Goal: Task Accomplishment & Management: Use online tool/utility

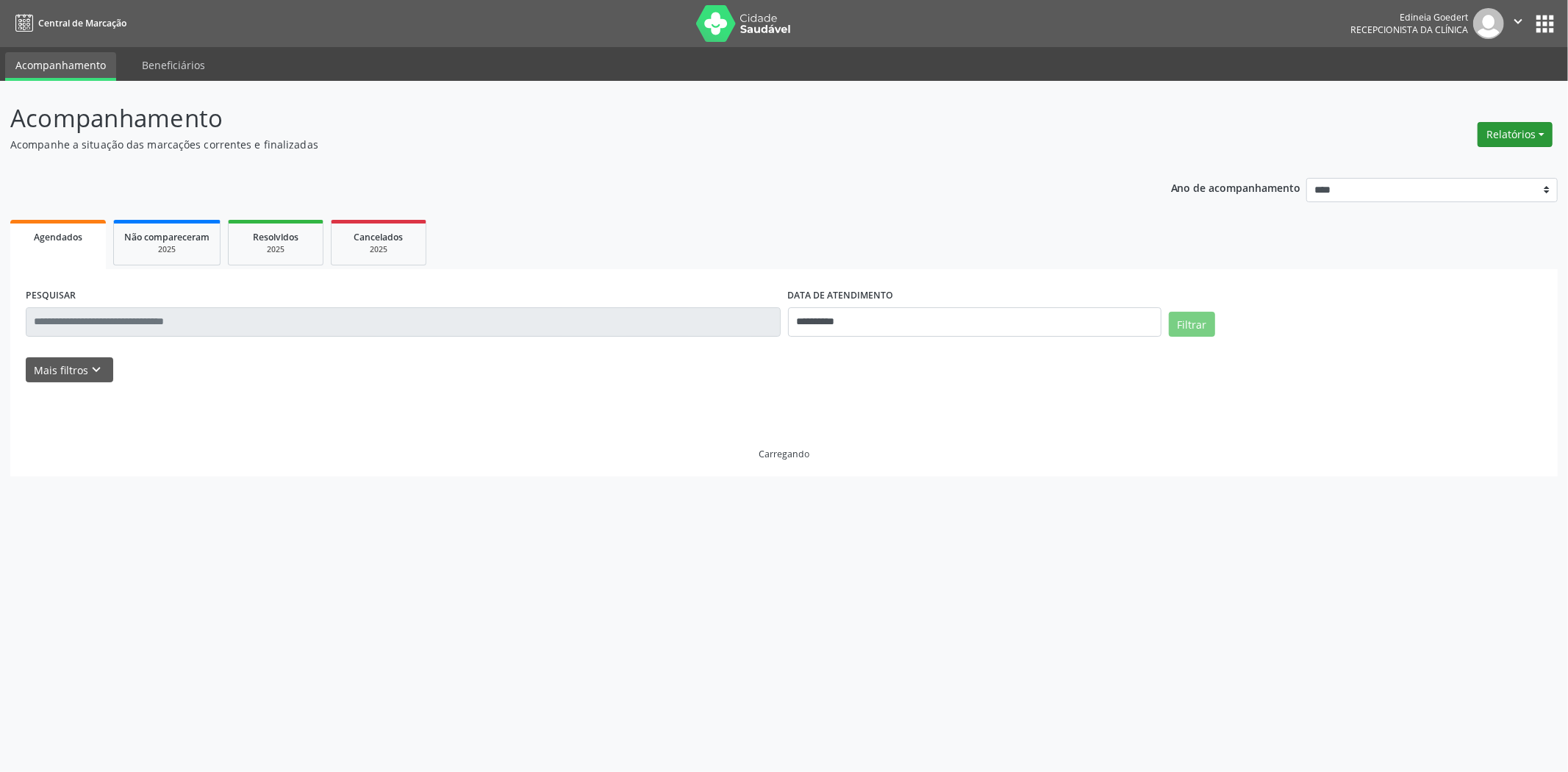
click at [1491, 136] on button "Relatórios" at bounding box center [1515, 134] width 75 height 25
click at [1486, 166] on link "Agendamentos" at bounding box center [1473, 165] width 158 height 20
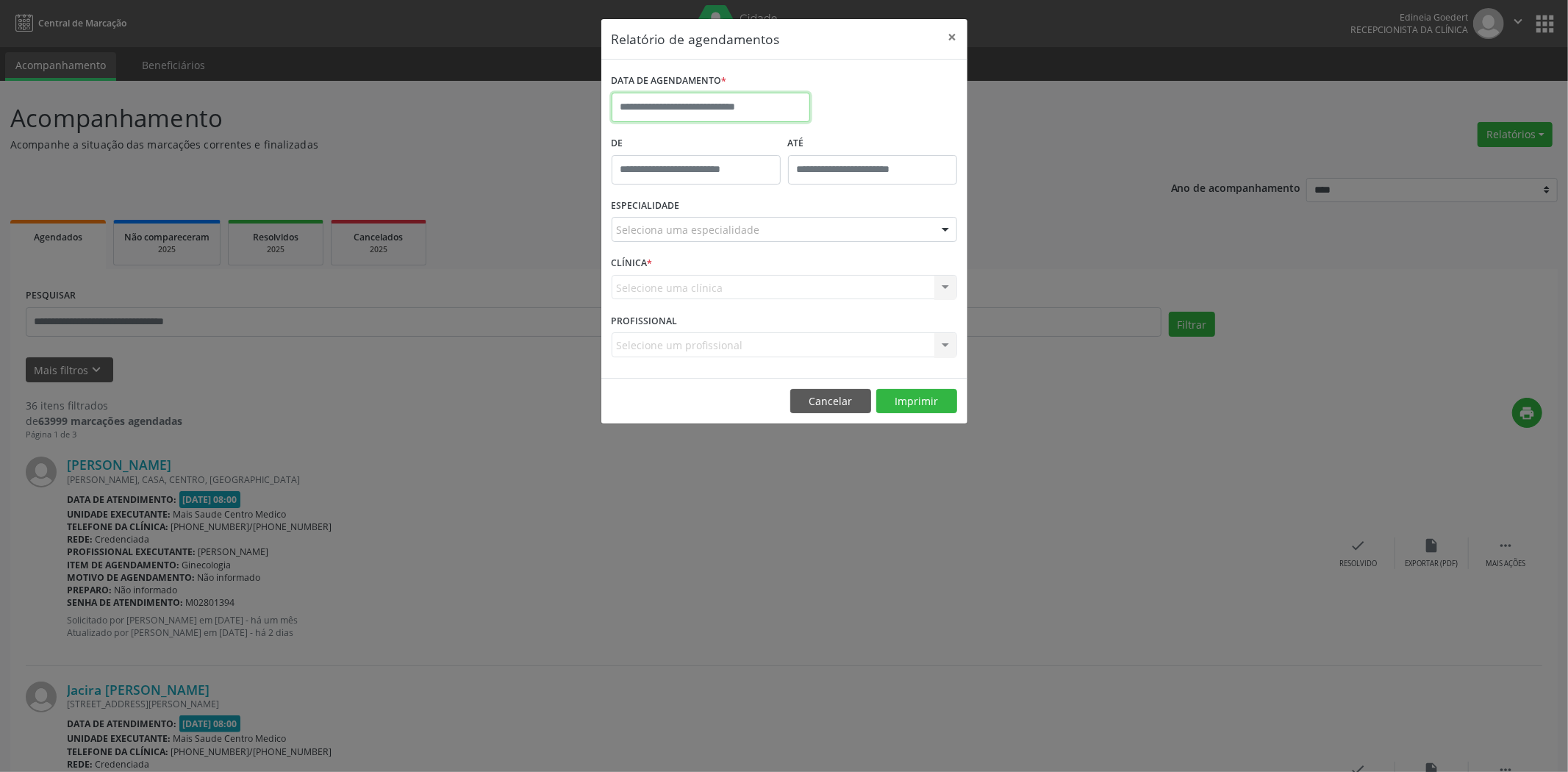
click at [796, 119] on input "text" at bounding box center [711, 107] width 199 height 29
click at [760, 266] on span "21" at bounding box center [756, 271] width 28 height 28
type input "**********"
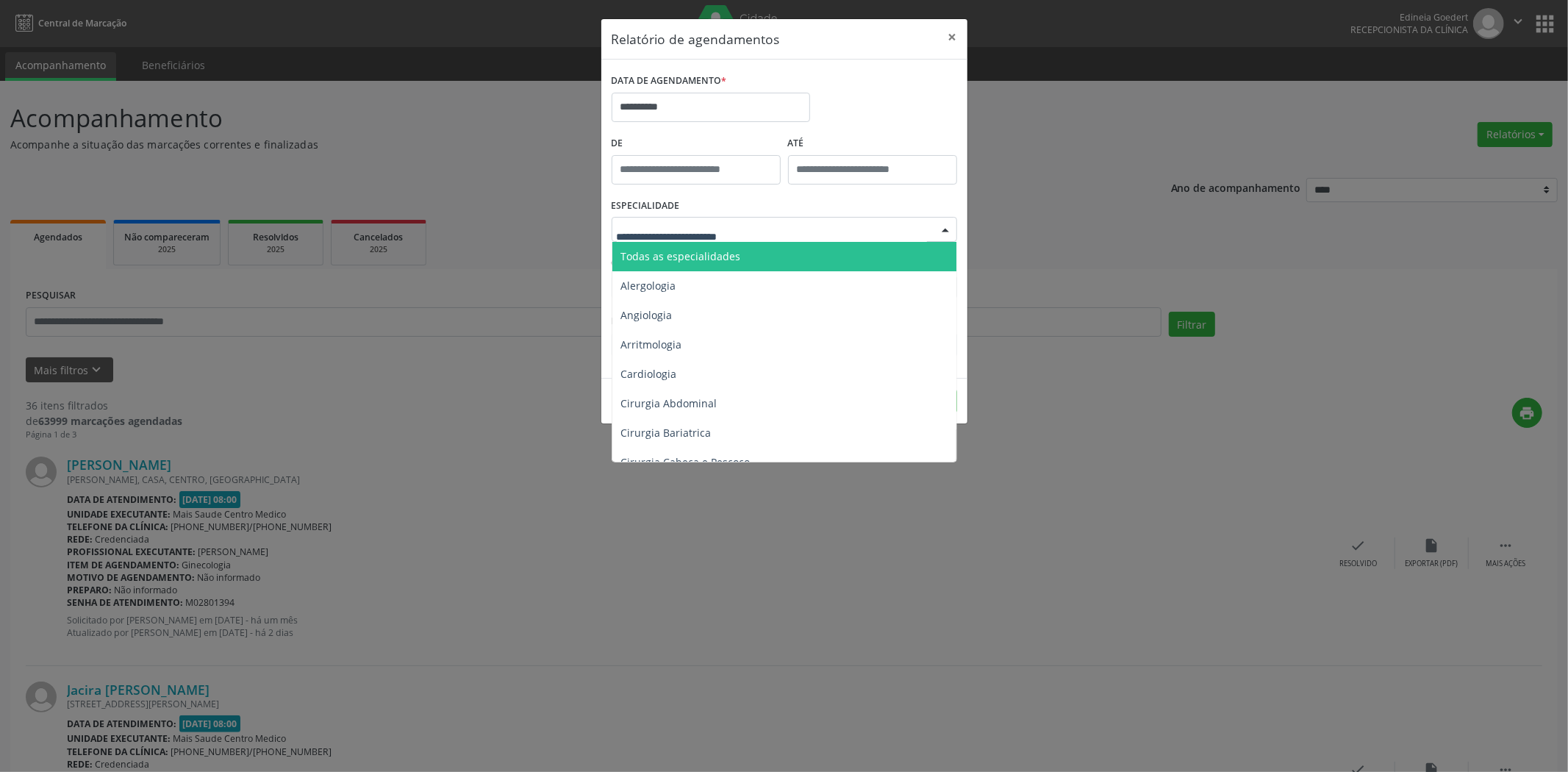
click at [757, 232] on div at bounding box center [784, 229] width 346 height 25
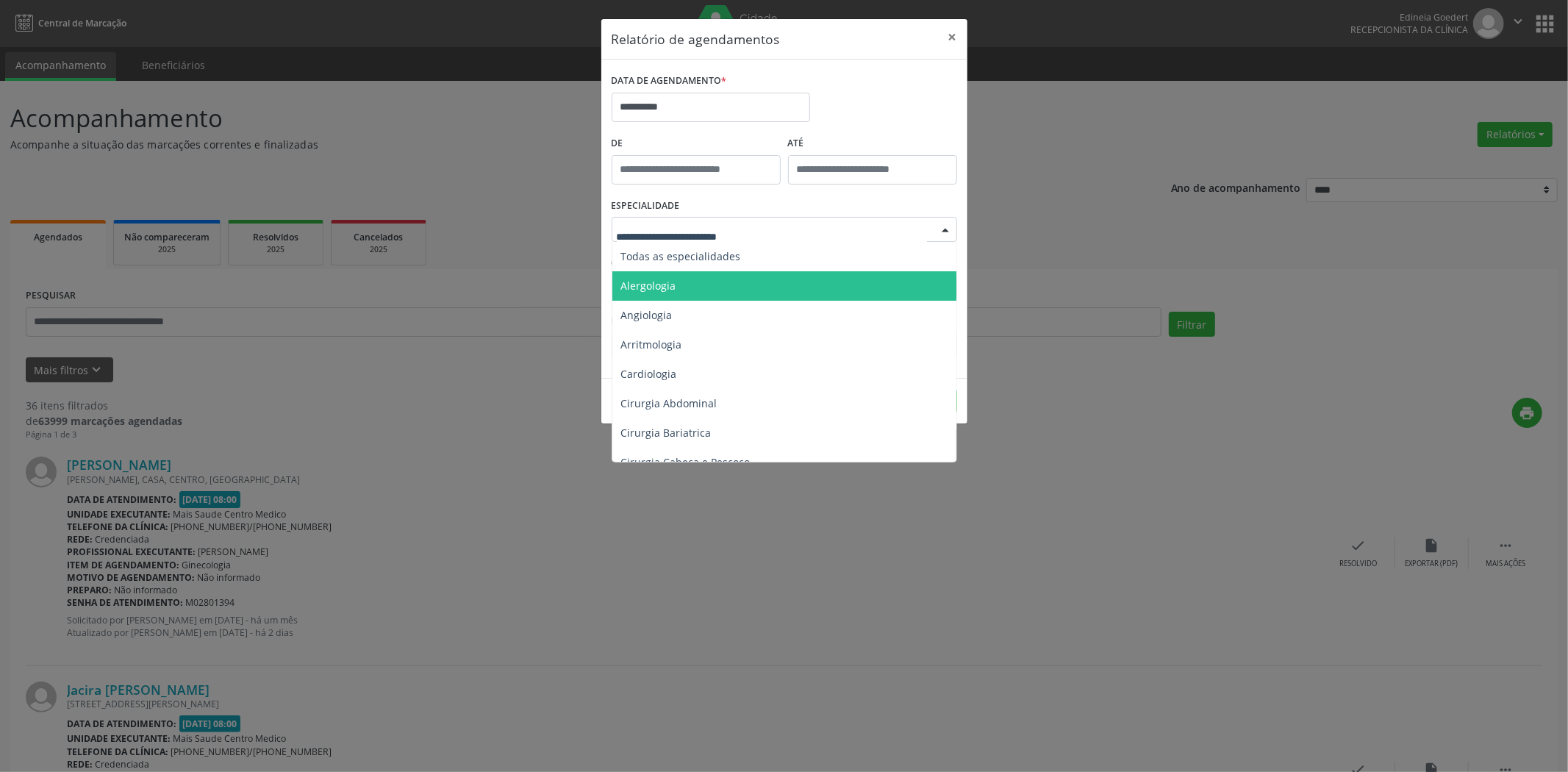
click at [766, 274] on span "Alergologia" at bounding box center [785, 286] width 347 height 29
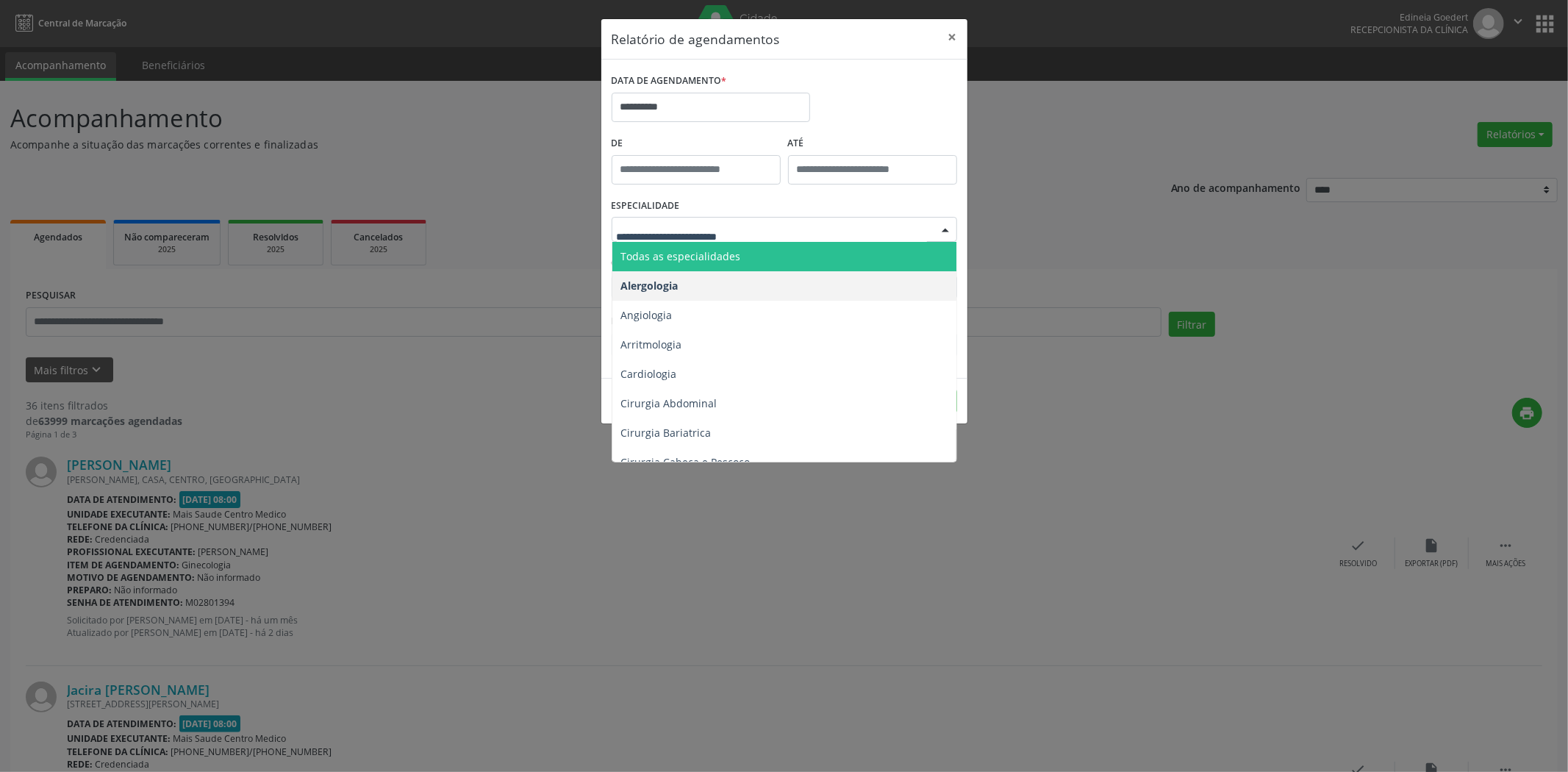
click at [772, 259] on span "Todas as especialidades" at bounding box center [785, 256] width 347 height 29
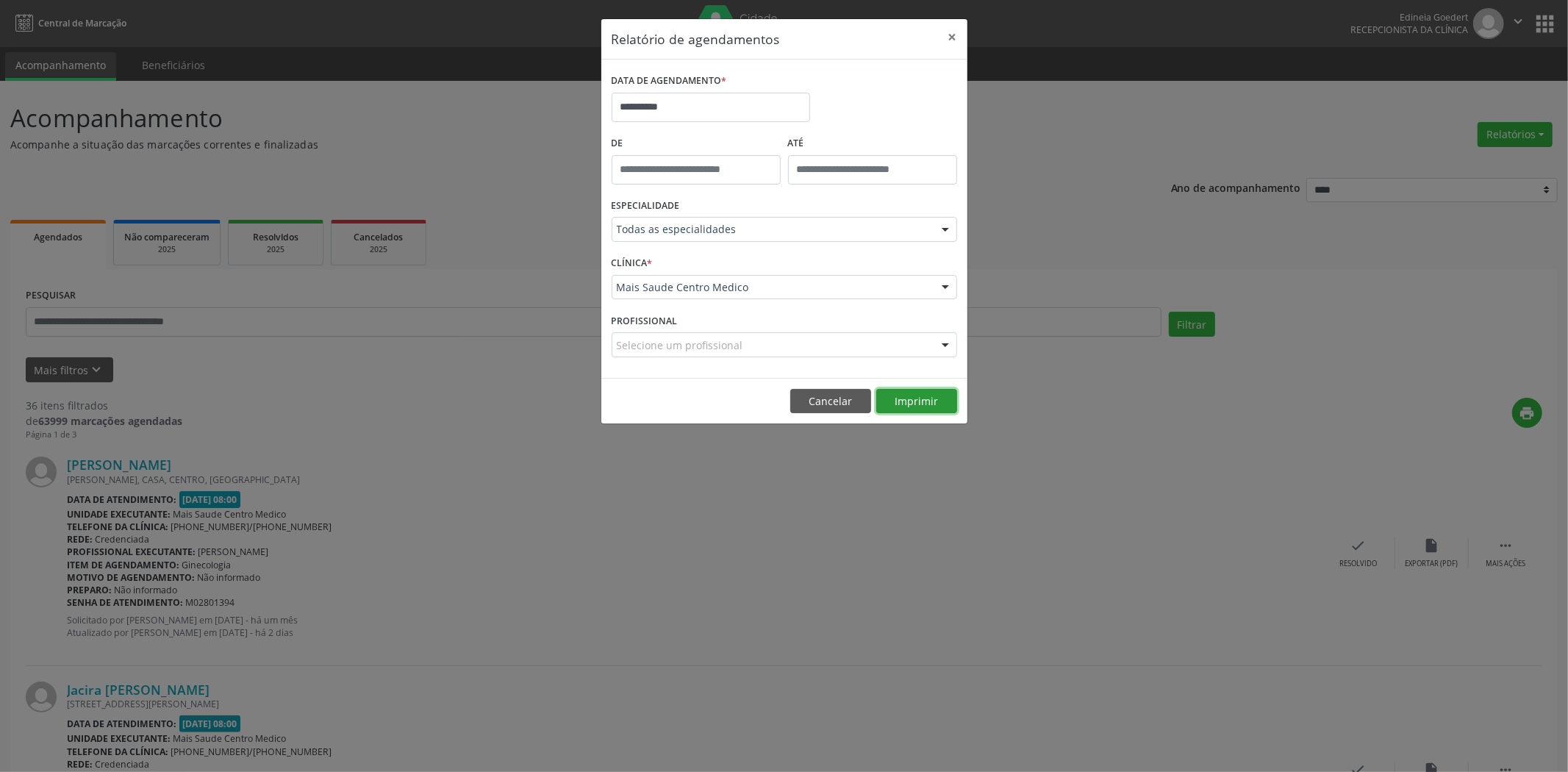
click at [897, 407] on button "Imprimir" at bounding box center [917, 401] width 81 height 25
